Goal: Check status: Check status

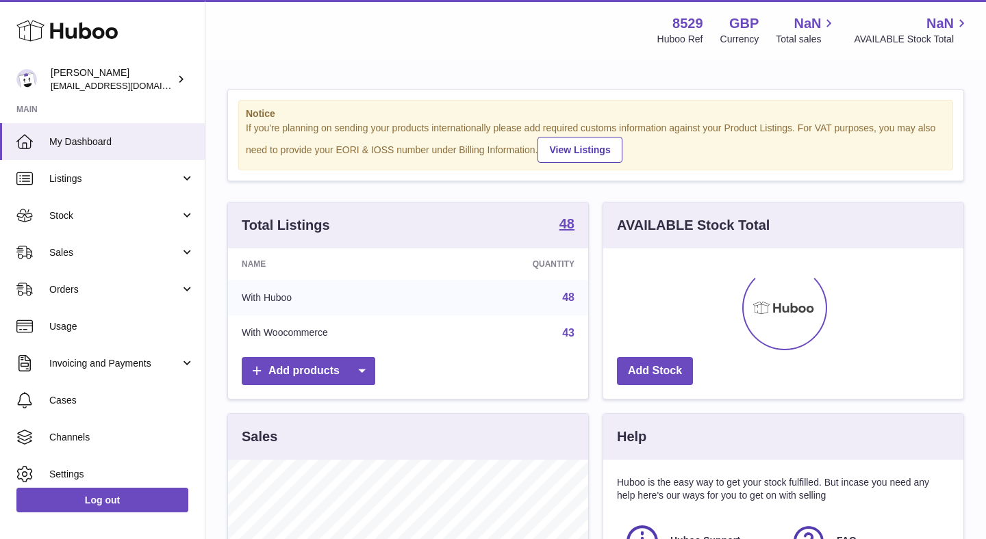
scroll to position [214, 360]
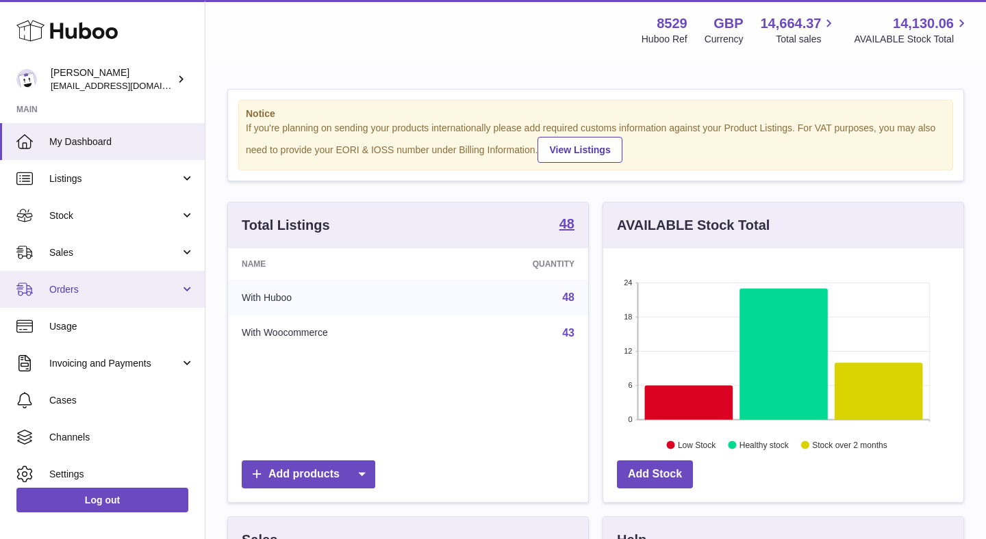
click at [129, 297] on link "Orders" at bounding box center [102, 289] width 205 height 37
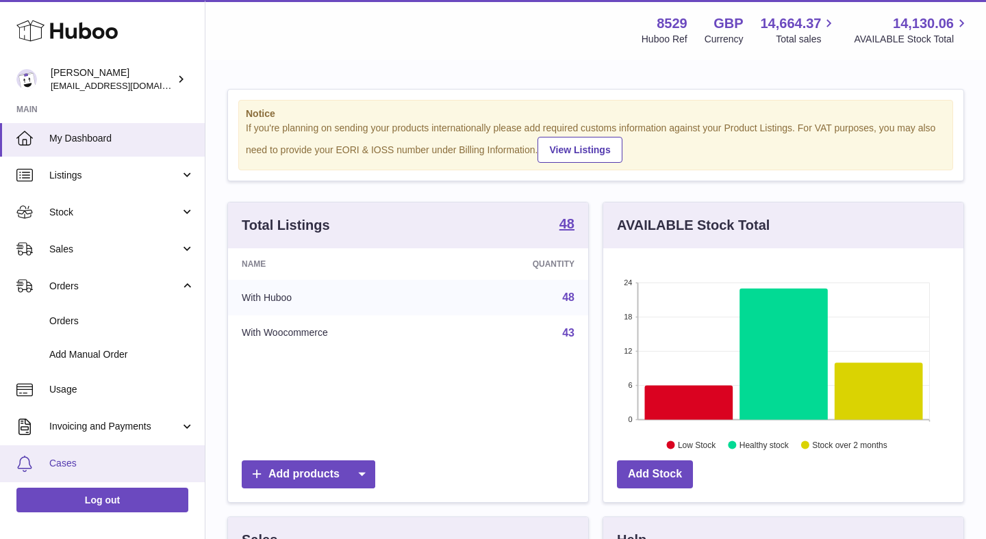
scroll to position [0, 0]
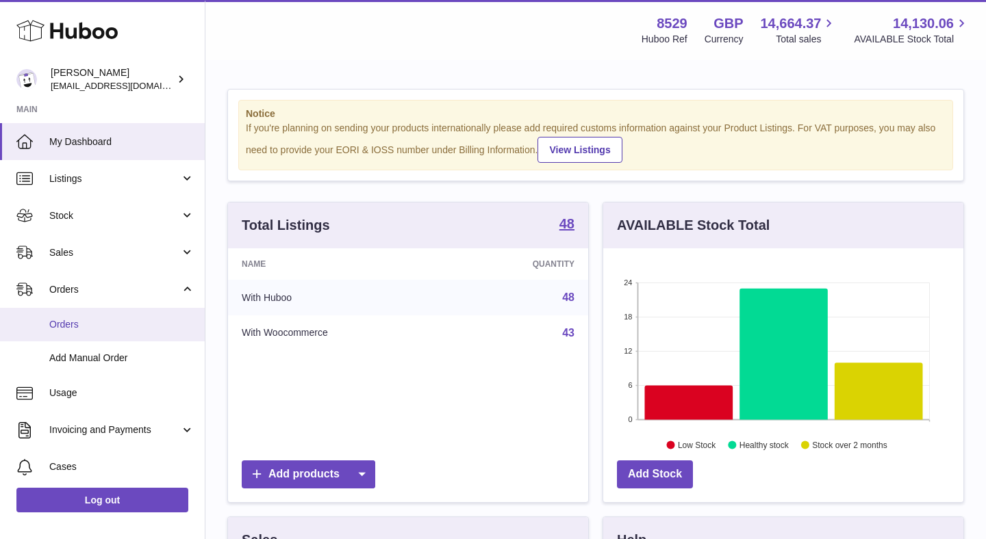
click at [110, 331] on link "Orders" at bounding box center [102, 325] width 205 height 34
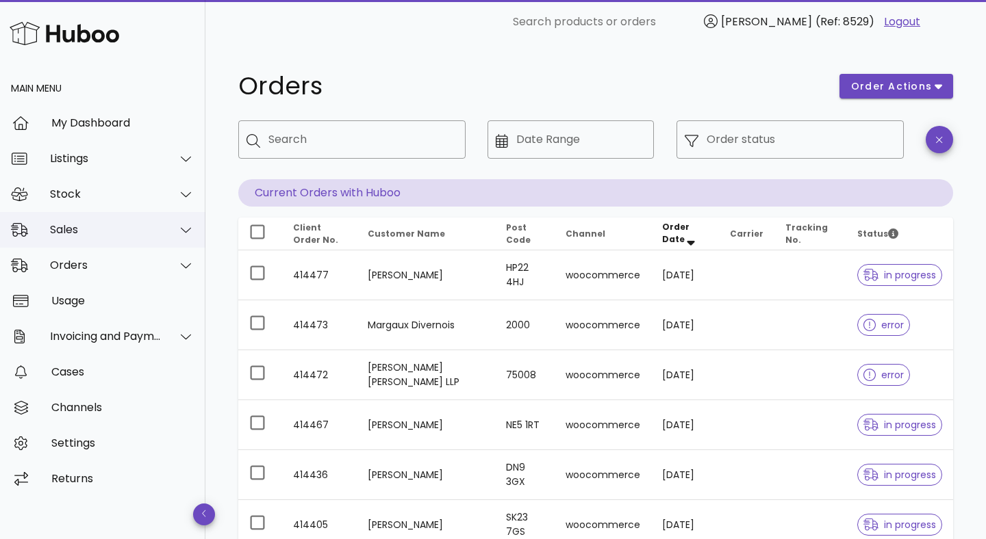
click at [138, 229] on div "Sales" at bounding box center [106, 229] width 112 height 13
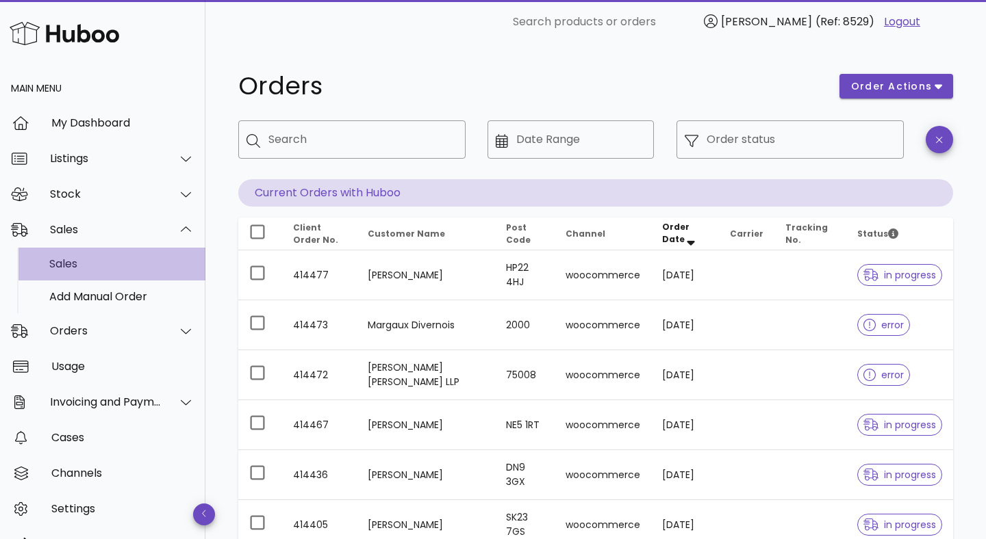
click at [113, 260] on div "Sales" at bounding box center [121, 263] width 145 height 13
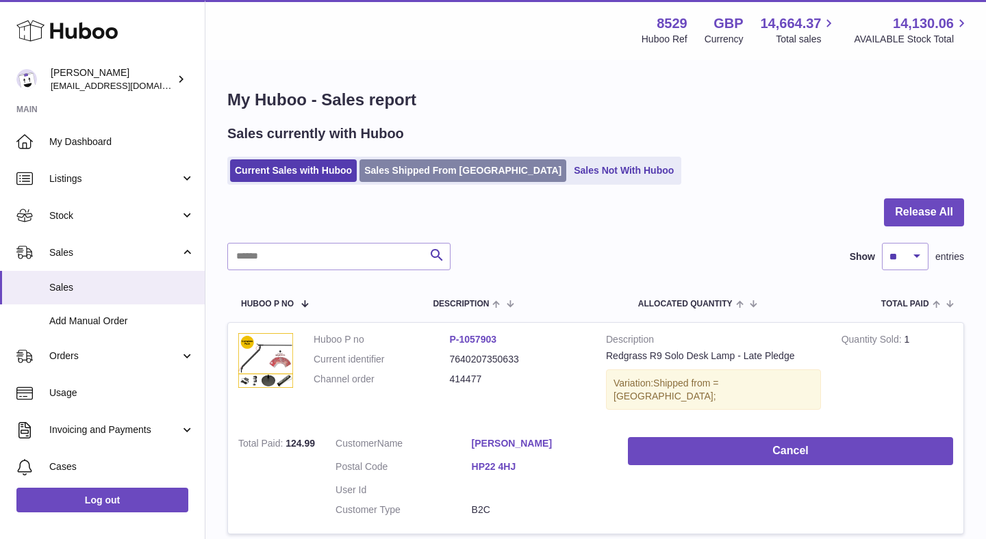
click at [396, 166] on link "Sales Shipped From [GEOGRAPHIC_DATA]" at bounding box center [462, 171] width 207 height 23
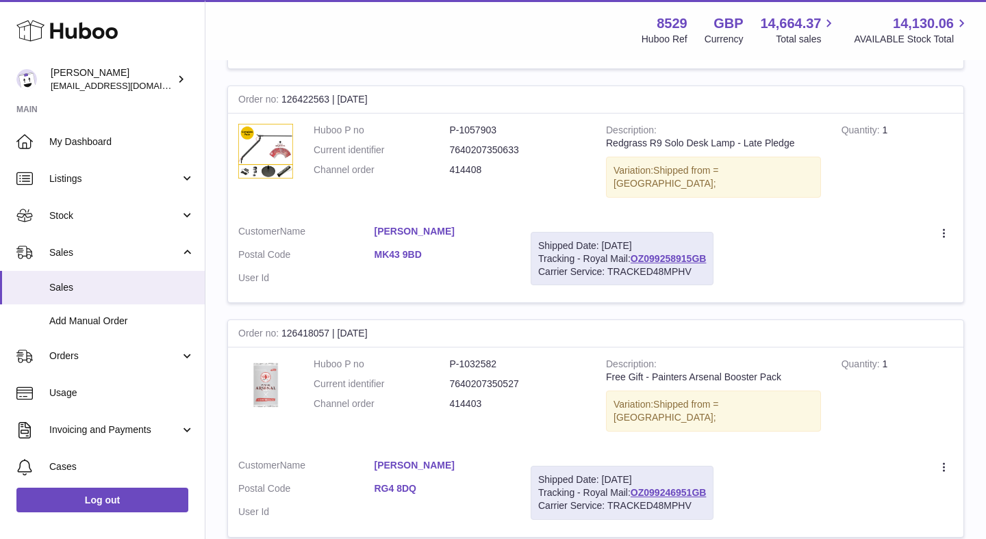
scroll to position [2147, 0]
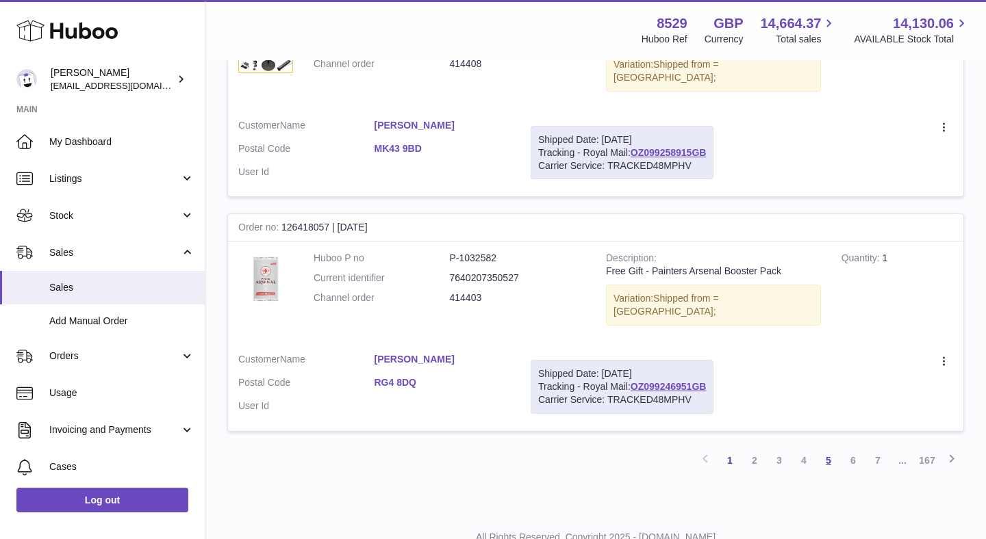
click at [827, 448] on link "5" at bounding box center [828, 460] width 25 height 25
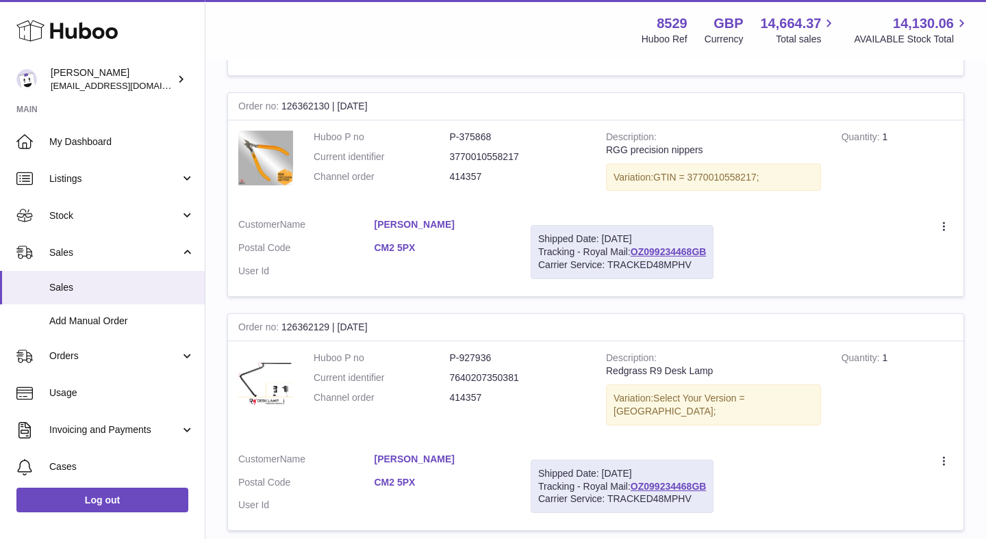
scroll to position [1533, 0]
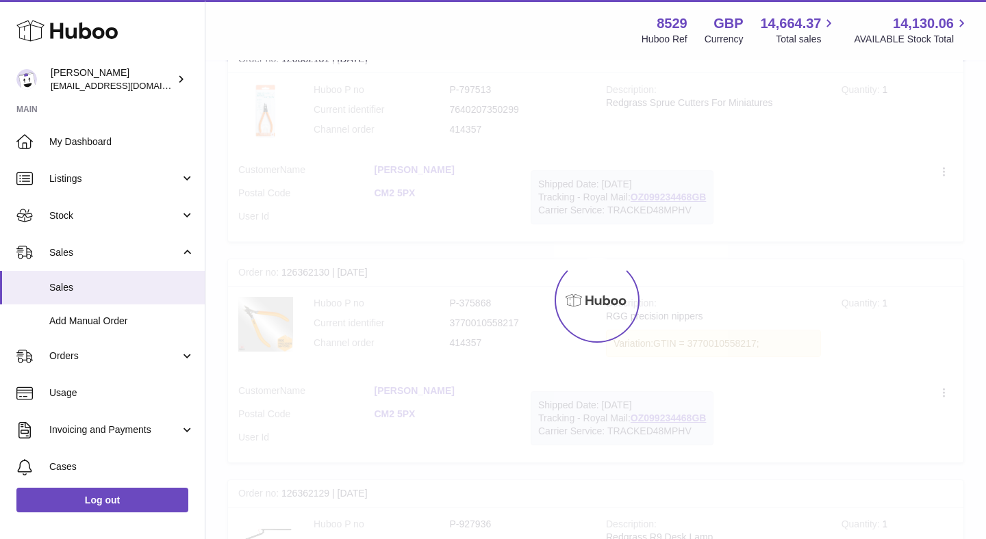
scroll to position [62, 0]
